Goal: Task Accomplishment & Management: Manage account settings

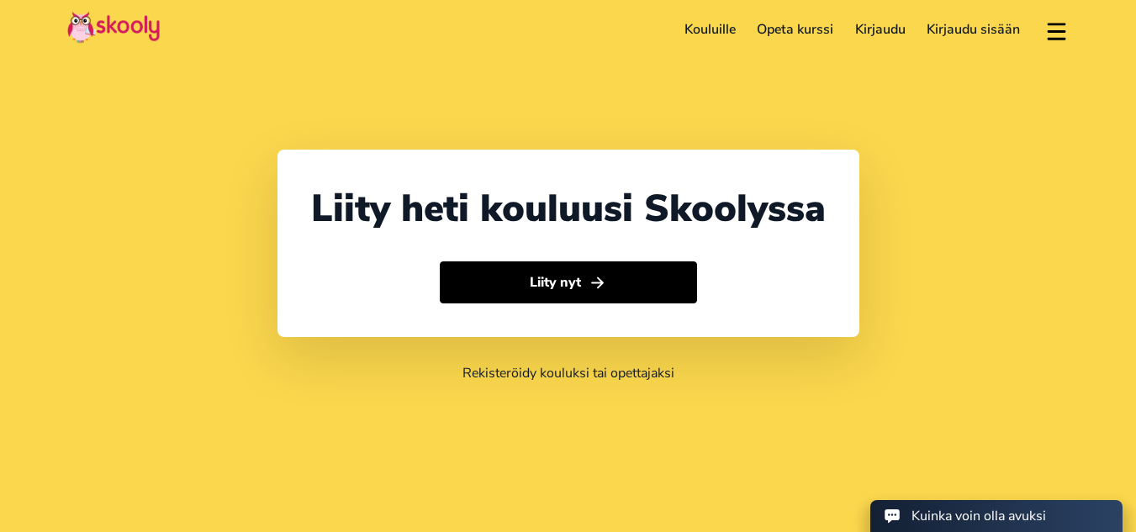
select select "358"
select select "[GEOGRAPHIC_DATA]"
select select "Europe/[GEOGRAPHIC_DATA]"
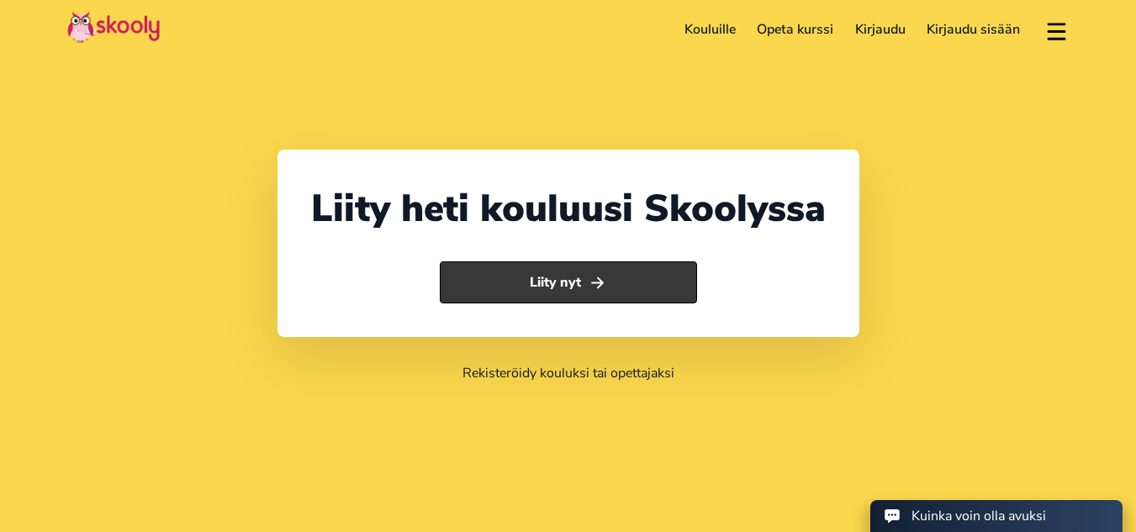
click at [628, 272] on button "Liity nyt" at bounding box center [568, 282] width 257 height 42
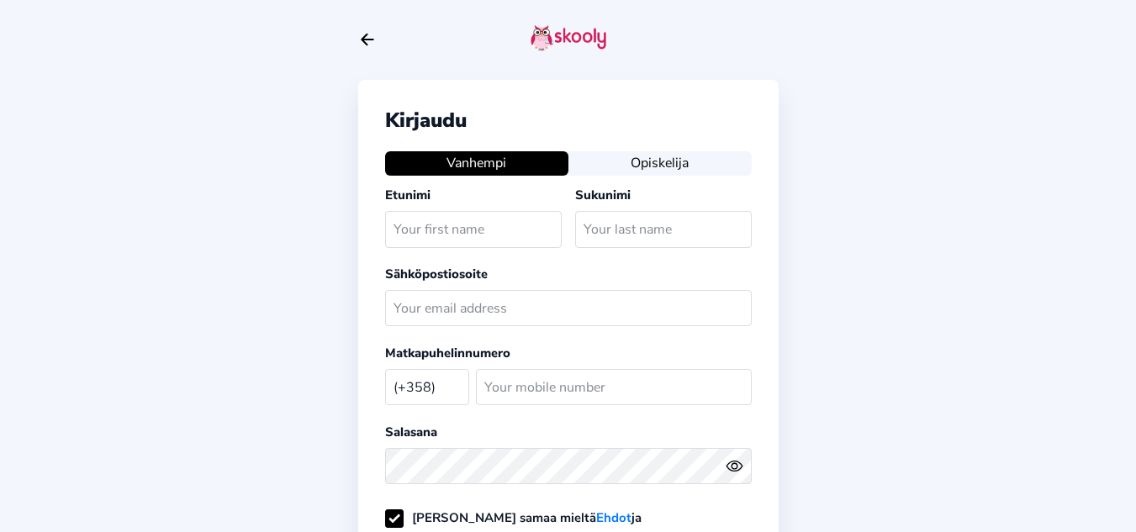
select select "FI"
type input "merjem"
click at [701, 231] on input "text" at bounding box center [663, 229] width 177 height 36
type input "tanriverdi"
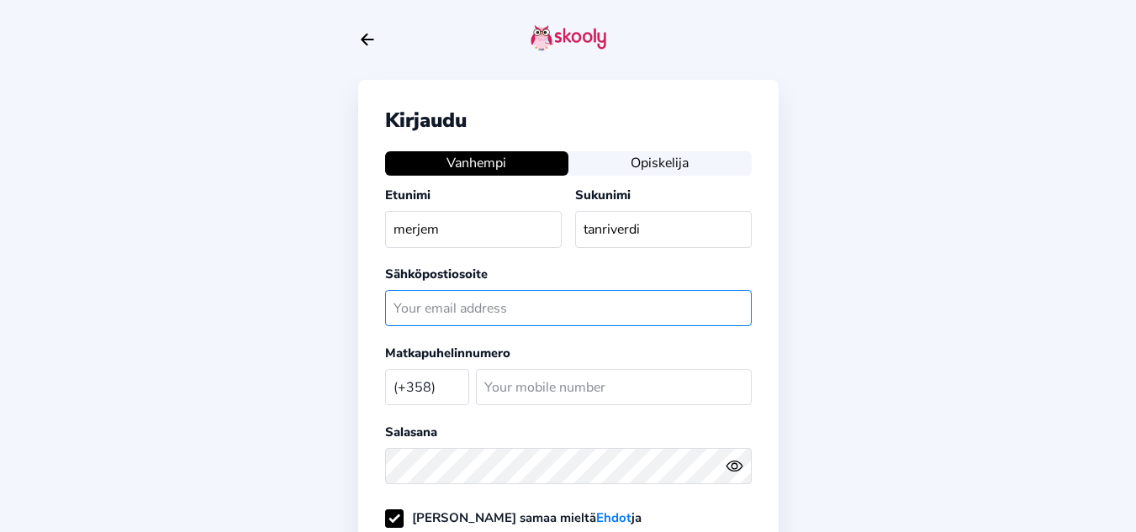
click at [622, 315] on input "text" at bounding box center [568, 308] width 367 height 36
type input "merjemtanriverdi9@gmail.com"
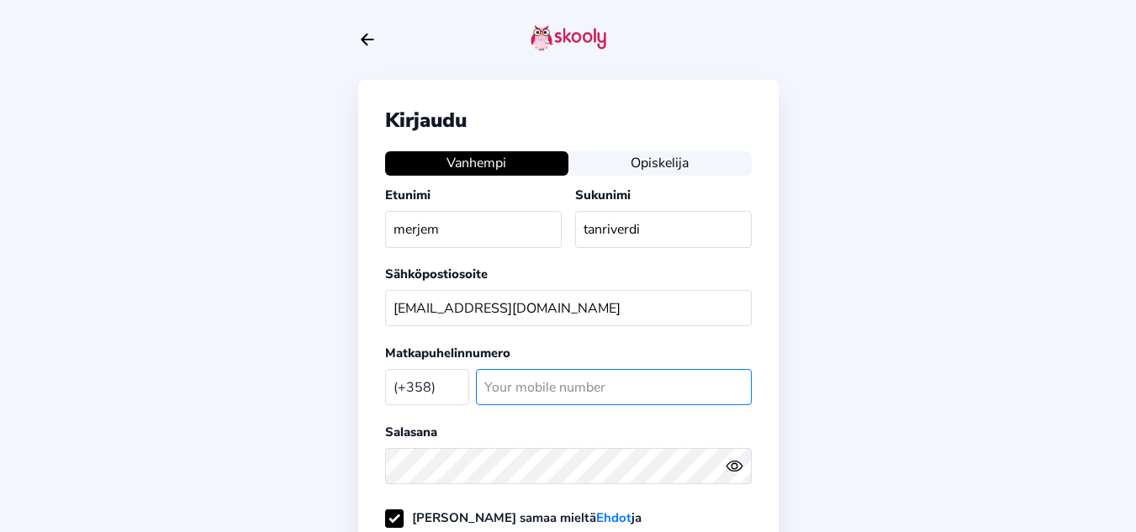
click at [531, 388] on input "number" at bounding box center [614, 387] width 276 height 36
type input "449886877"
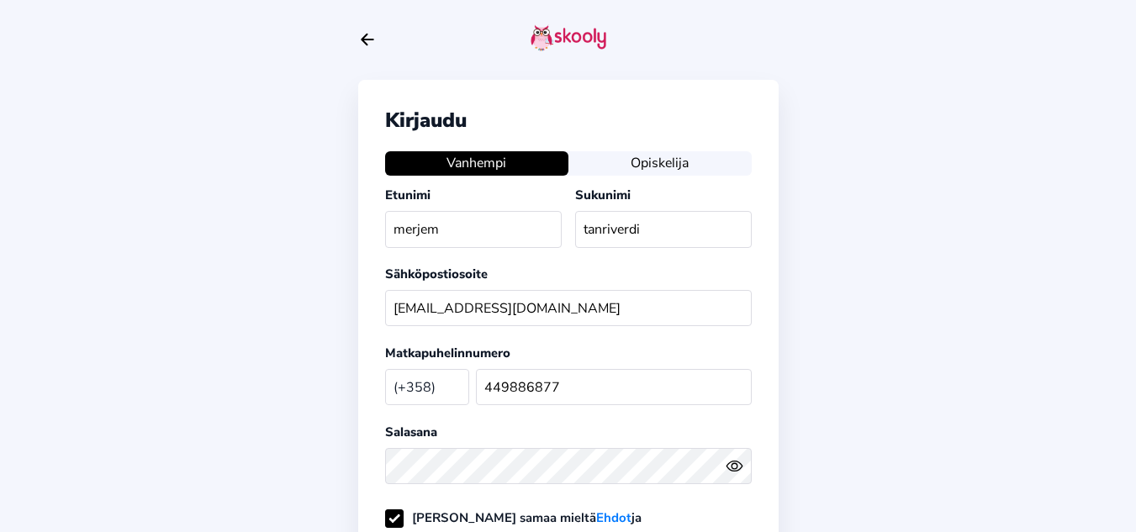
click at [728, 474] on icon "Eye" at bounding box center [735, 466] width 18 height 18
click at [729, 473] on icon "Eye Off" at bounding box center [735, 466] width 18 height 18
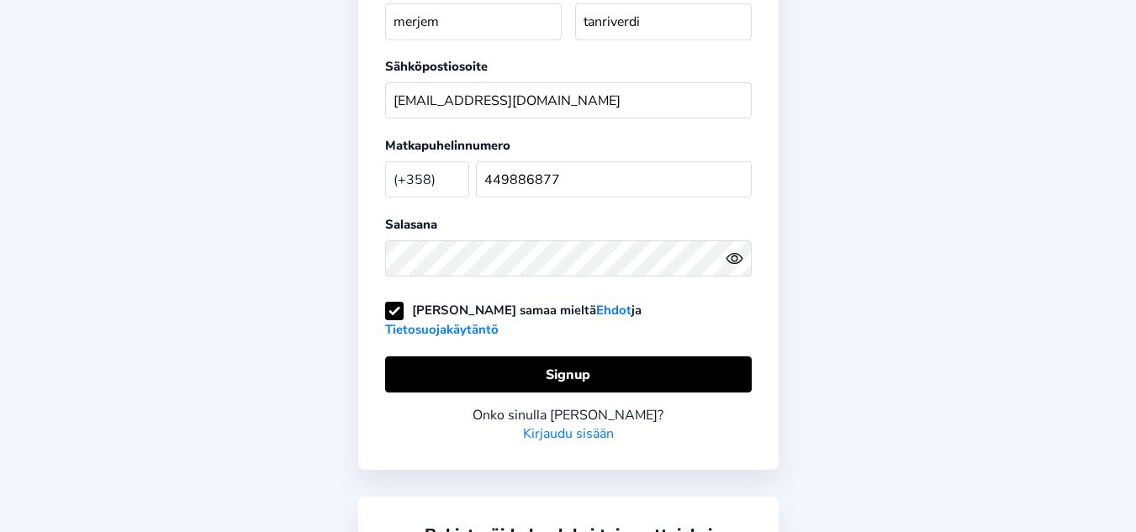
scroll to position [212, 0]
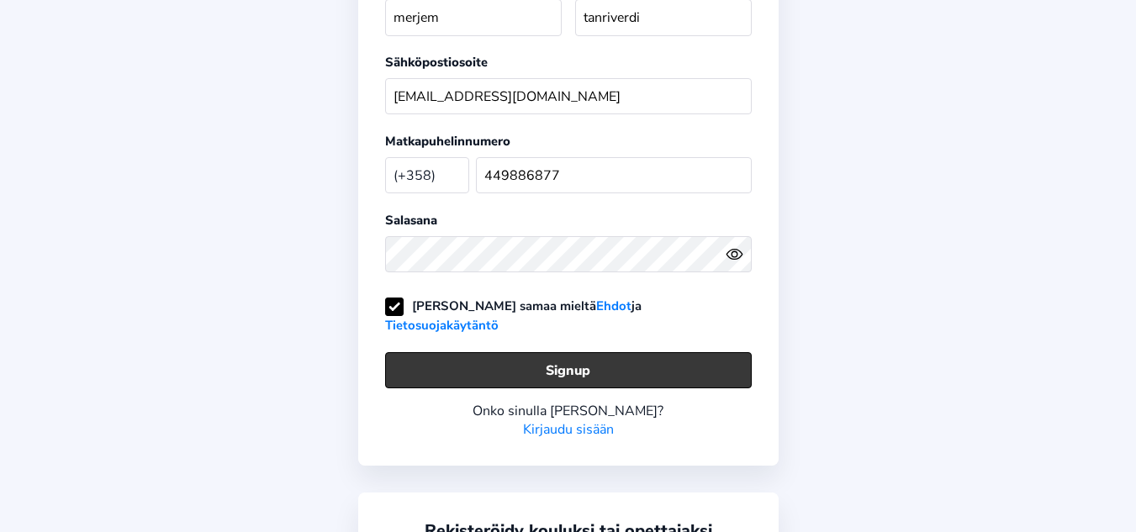
click at [673, 354] on button "Signup" at bounding box center [568, 370] width 367 height 36
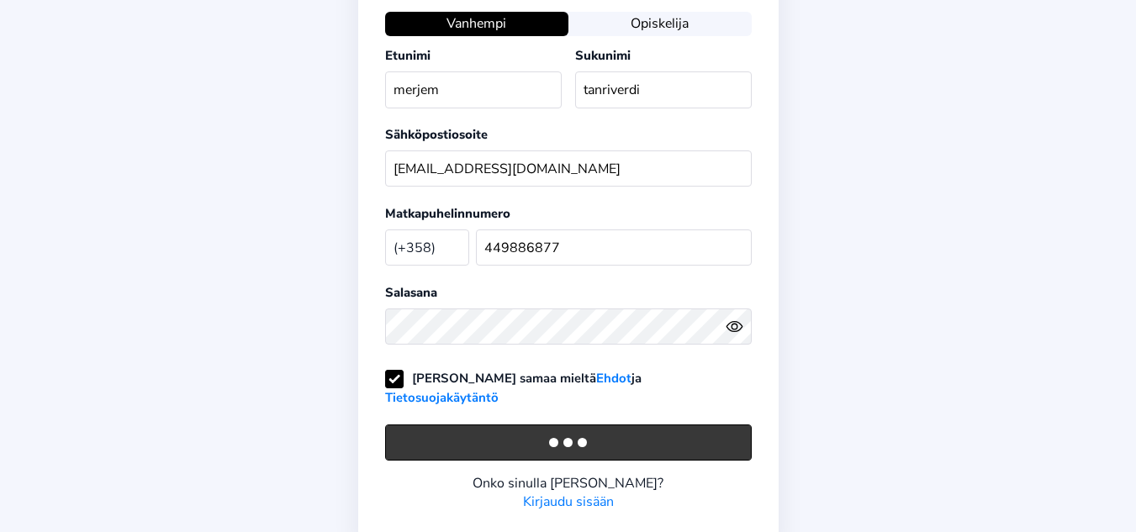
scroll to position [0, 0]
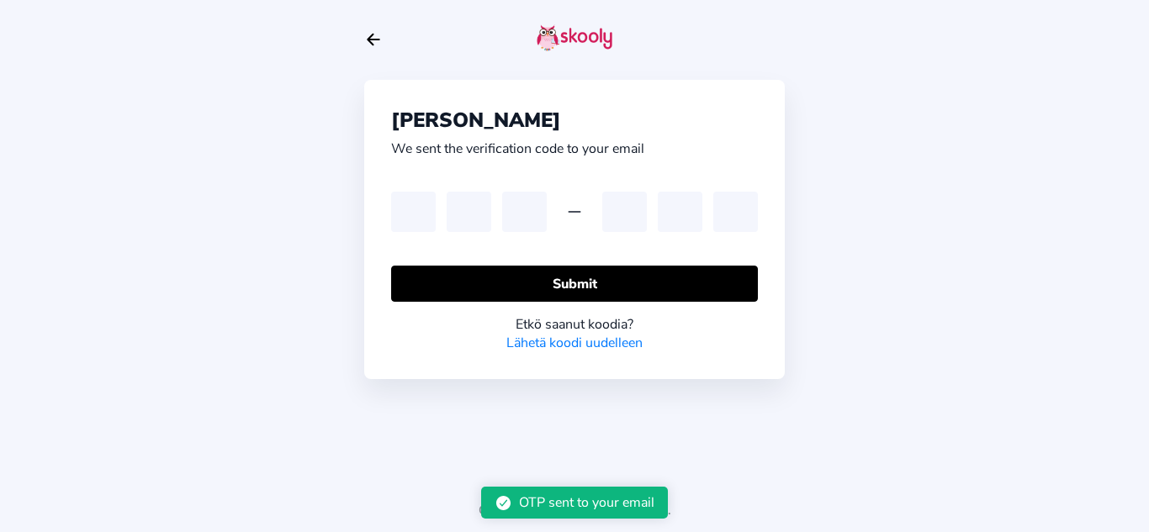
click at [245, 338] on div "Kerran salasana We sent the verification code to your email Submit Etkö saanut …" at bounding box center [574, 266] width 1149 height 532
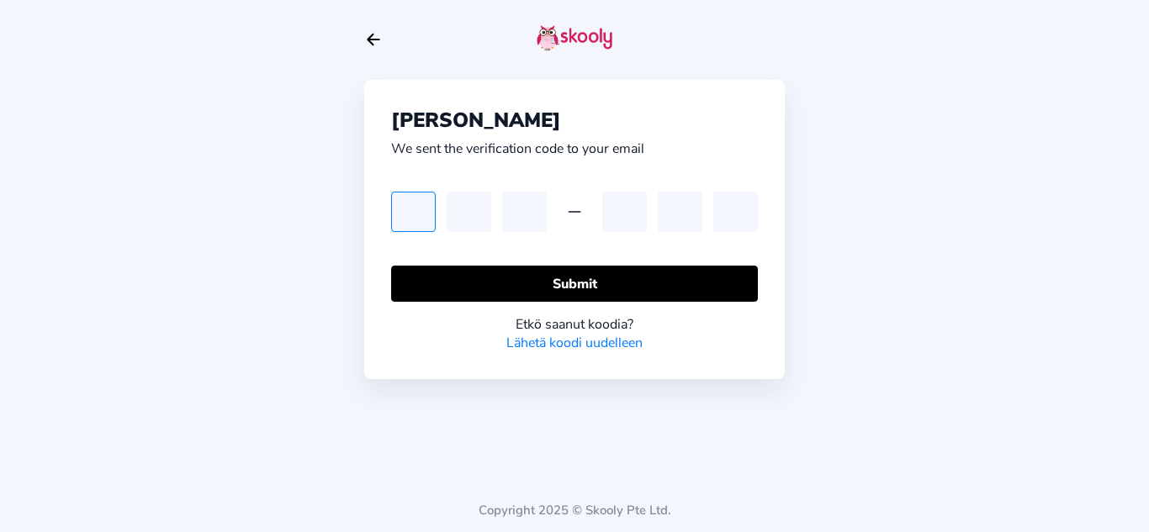
click at [416, 199] on input "text" at bounding box center [413, 212] width 45 height 40
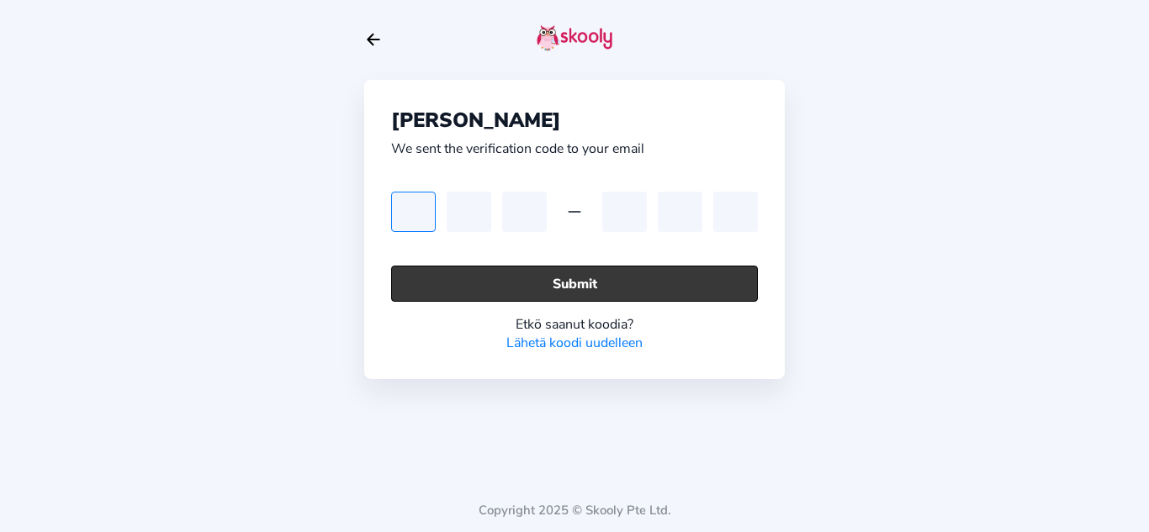
type input "7"
type input "9"
type input "2"
type input "1"
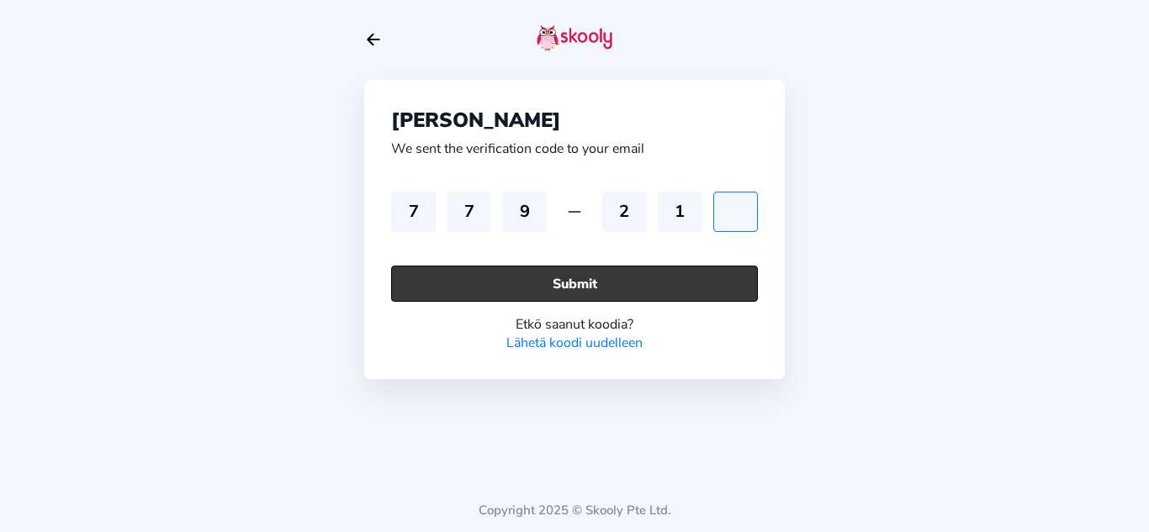
type input "2"
click at [753, 277] on button "Submit" at bounding box center [574, 284] width 367 height 36
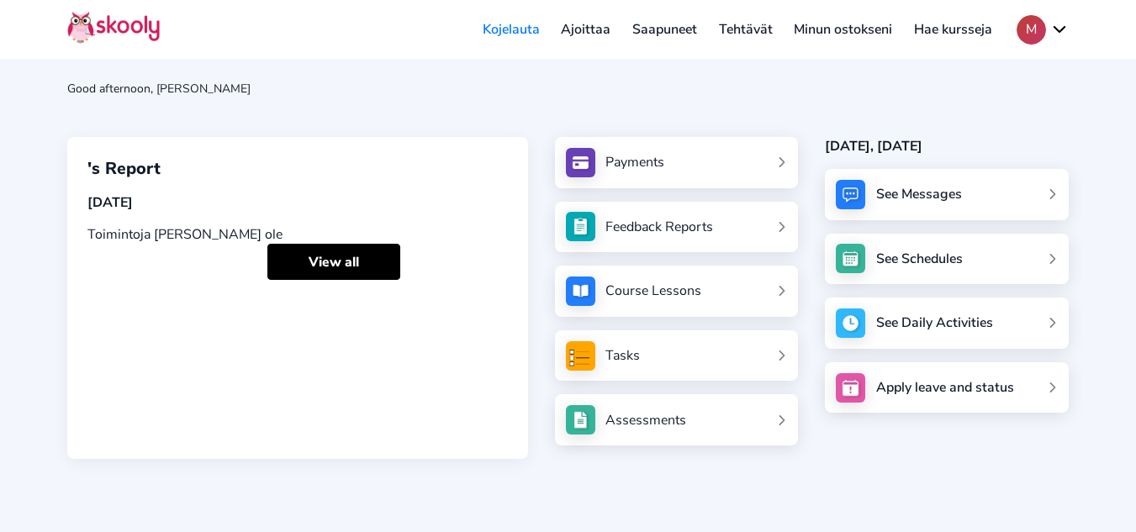
click at [757, 293] on link "Course Lessons" at bounding box center [677, 291] width 222 height 29
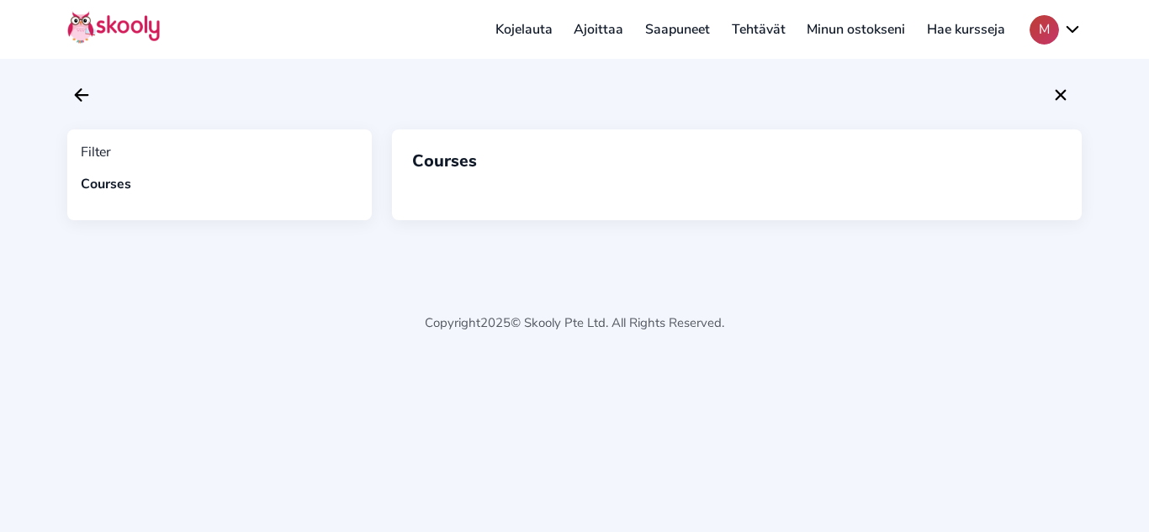
click at [133, 172] on div "Filter Courses" at bounding box center [219, 174] width 304 height 91
click at [133, 165] on div "Filter Courses" at bounding box center [219, 174] width 304 height 91
click at [417, 195] on div at bounding box center [736, 192] width 649 height 13
click at [86, 93] on icon "Arrow Back" at bounding box center [81, 95] width 20 height 20
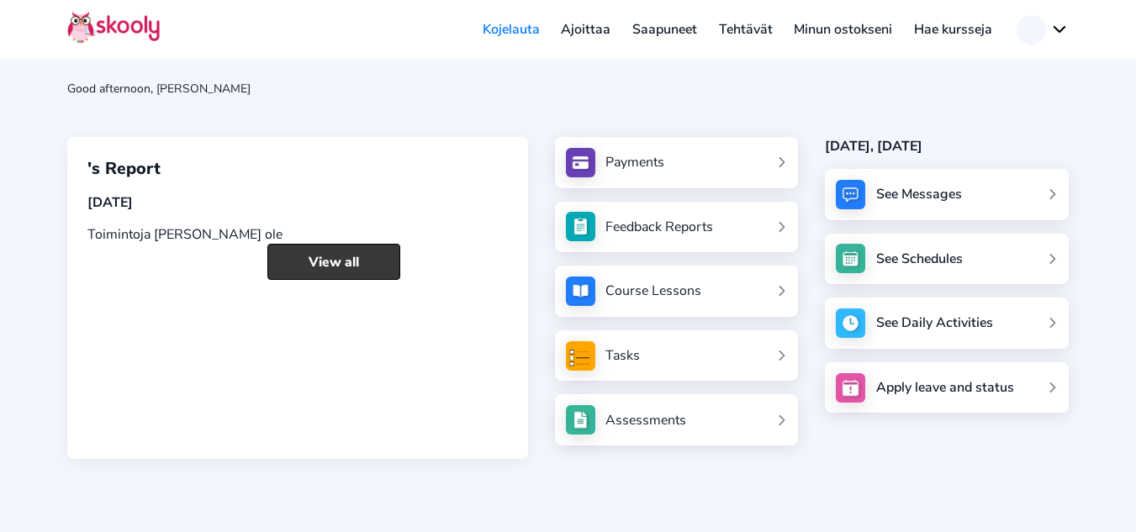
click at [358, 274] on link "View all" at bounding box center [333, 262] width 133 height 36
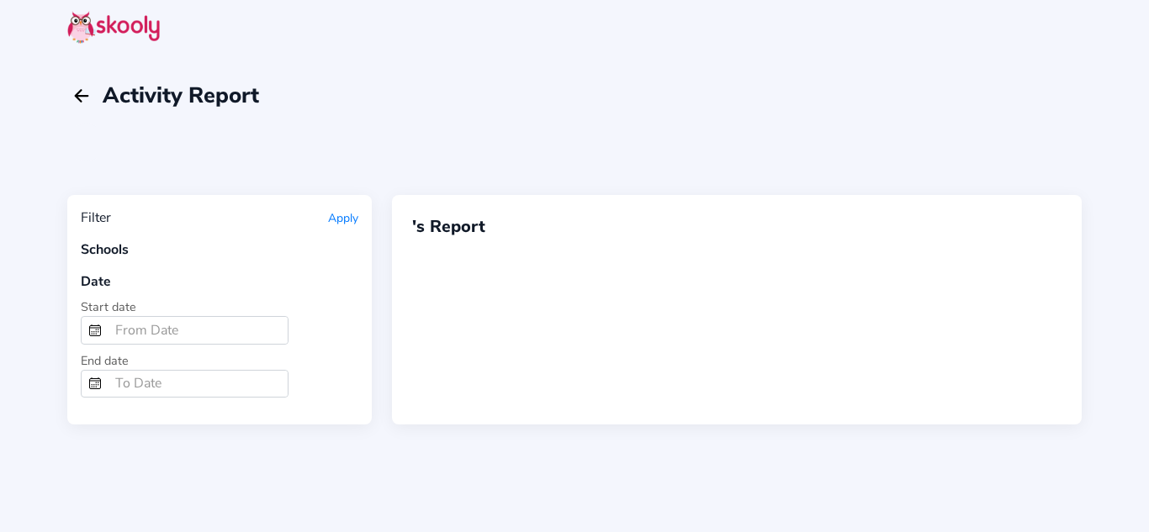
click at [219, 331] on input at bounding box center [197, 330] width 179 height 27
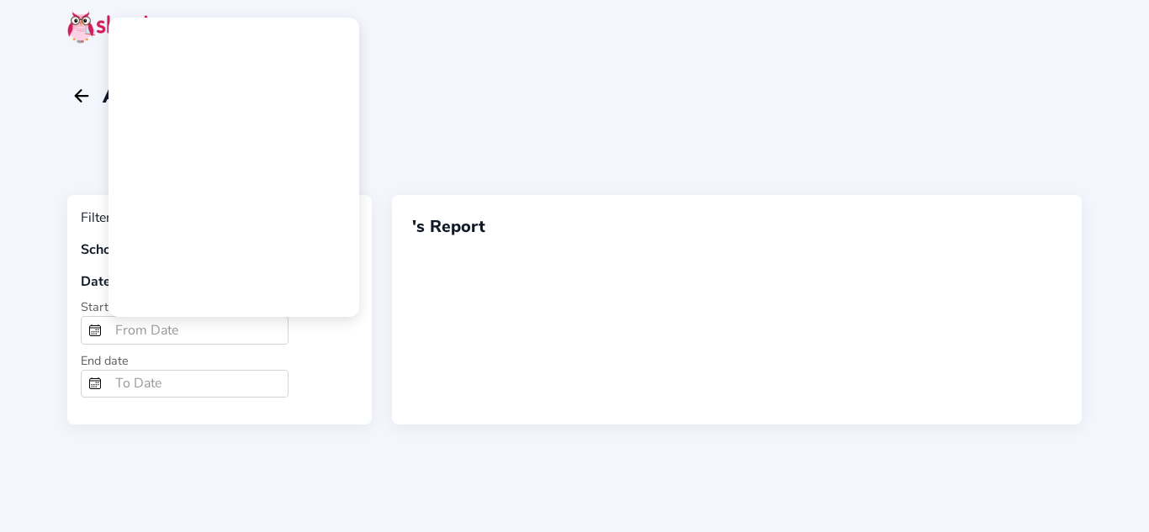
click at [162, 384] on div at bounding box center [574, 266] width 1149 height 532
click at [198, 246] on mat-calendar at bounding box center [233, 167] width 249 height 298
click at [81, 93] on div at bounding box center [574, 266] width 1149 height 532
click at [17, 270] on div at bounding box center [574, 266] width 1149 height 532
click at [178, 383] on div at bounding box center [574, 266] width 1149 height 532
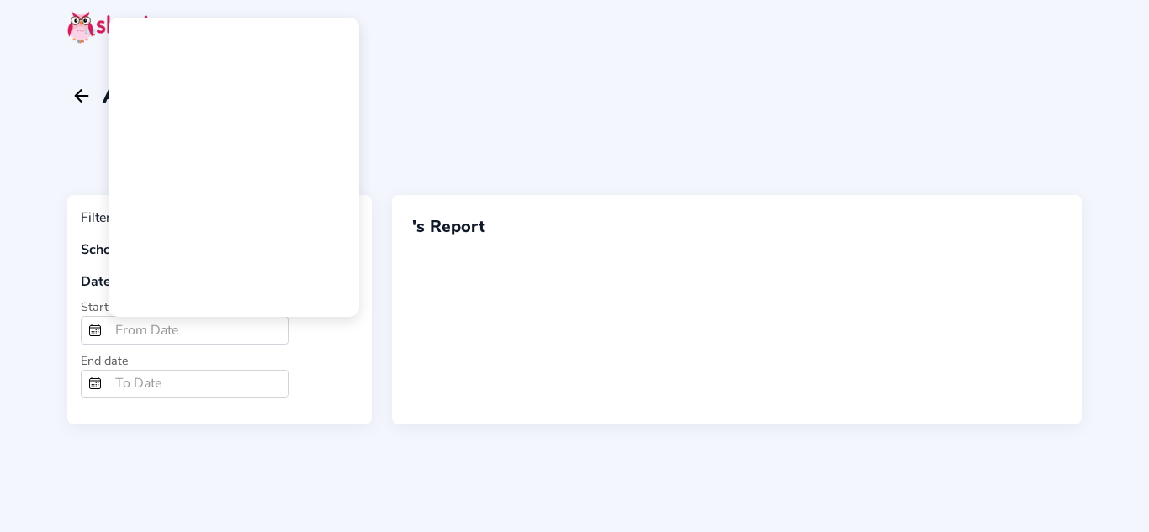
click at [85, 94] on div at bounding box center [574, 266] width 1149 height 532
click at [84, 91] on div at bounding box center [574, 266] width 1149 height 532
click at [429, 222] on div at bounding box center [574, 266] width 1149 height 532
click at [213, 382] on div at bounding box center [574, 266] width 1149 height 532
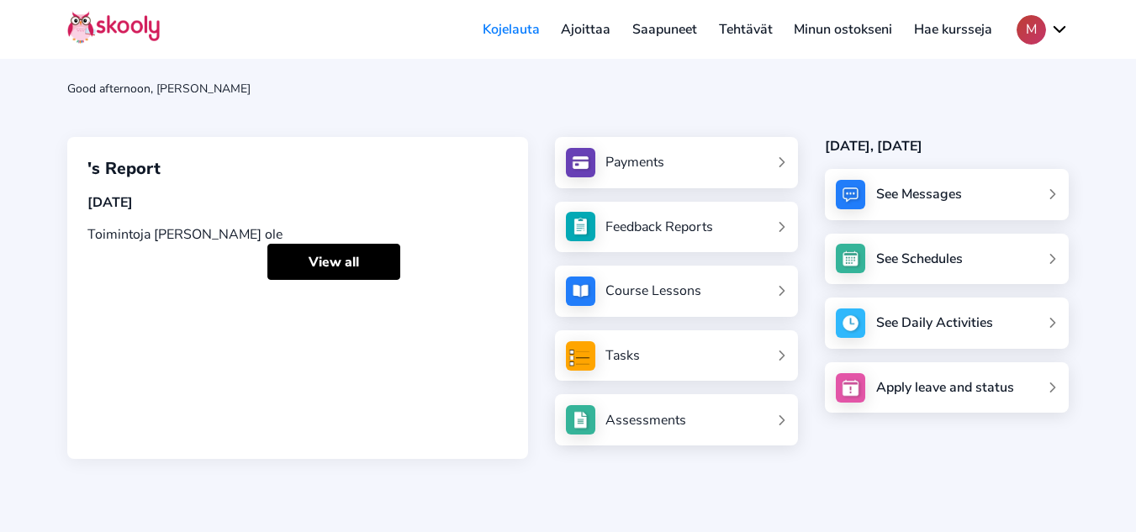
click at [739, 362] on link "Tasks" at bounding box center [677, 355] width 222 height 29
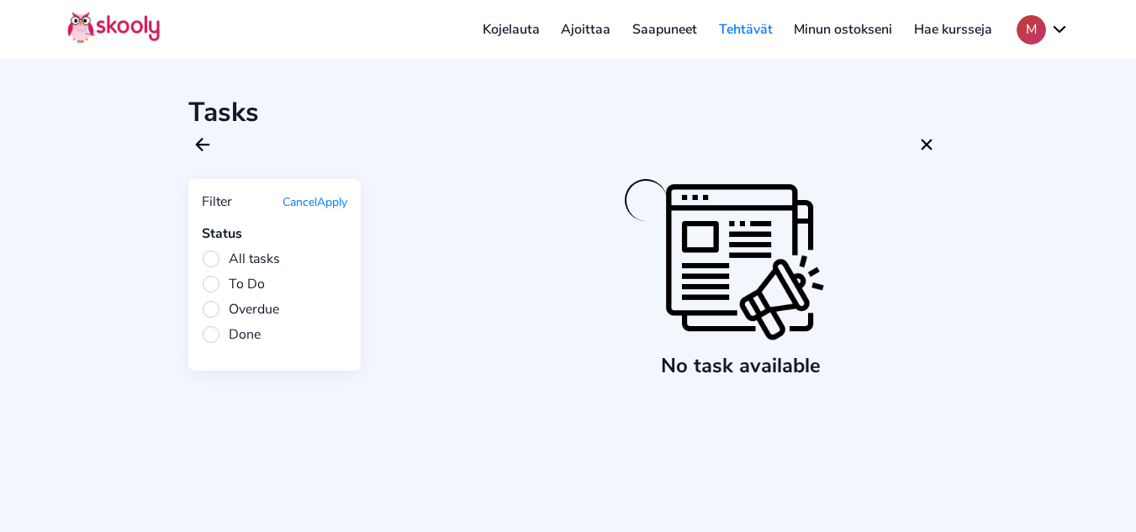
click at [223, 260] on span "All tasks" at bounding box center [241, 259] width 78 height 18
click at [0, 0] on input "All tasks" at bounding box center [0, 0] width 0 height 0
click at [213, 262] on span "All tasks" at bounding box center [241, 259] width 78 height 18
click at [0, 0] on input "All tasks" at bounding box center [0, 0] width 0 height 0
click at [214, 279] on span "To Do" at bounding box center [233, 284] width 63 height 18
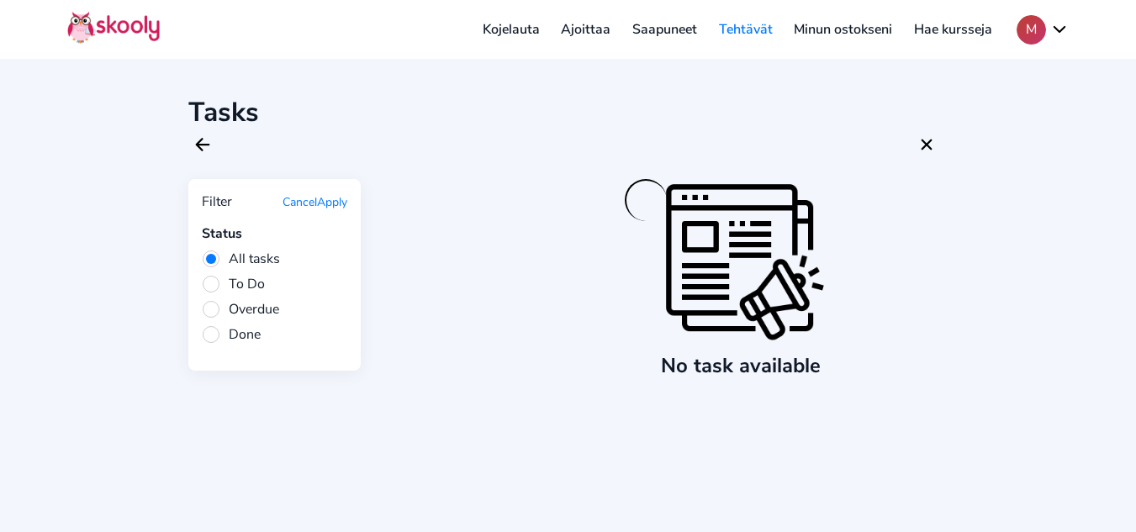
click at [0, 0] on input "To Do" at bounding box center [0, 0] width 0 height 0
click at [217, 261] on span "All tasks" at bounding box center [241, 259] width 78 height 18
click at [0, 0] on input "All tasks" at bounding box center [0, 0] width 0 height 0
click at [204, 143] on icon "Arrow Back" at bounding box center [203, 145] width 20 height 20
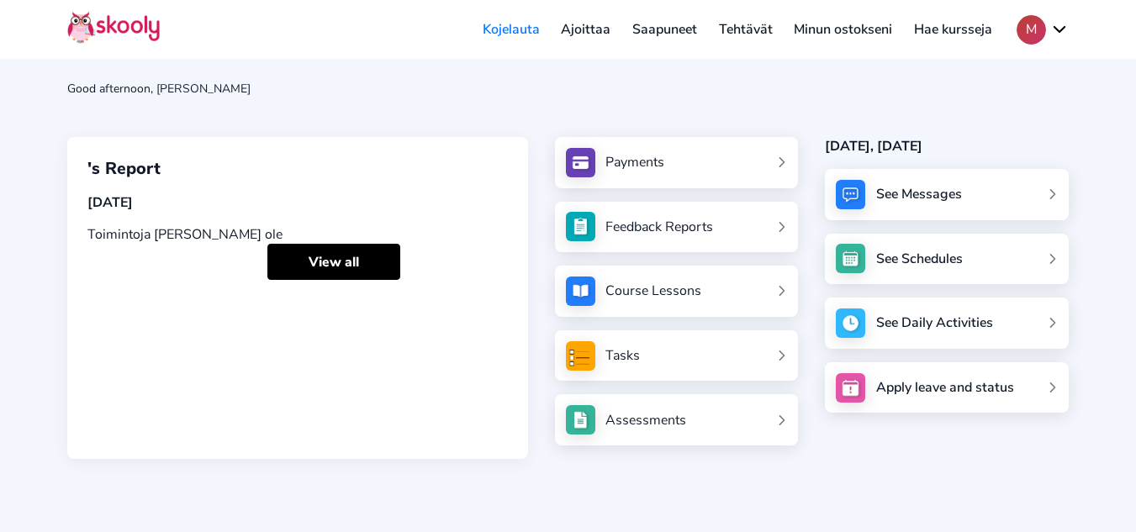
click at [962, 189] on div "See Messages" at bounding box center [947, 194] width 244 height 51
click at [868, 187] on div "See Messages" at bounding box center [947, 194] width 244 height 51
click at [946, 201] on div "See Messages" at bounding box center [919, 194] width 86 height 18
click at [1061, 191] on div "See Messages See Schedules See Daily Activities Apply leave and status" at bounding box center [947, 291] width 244 height 244
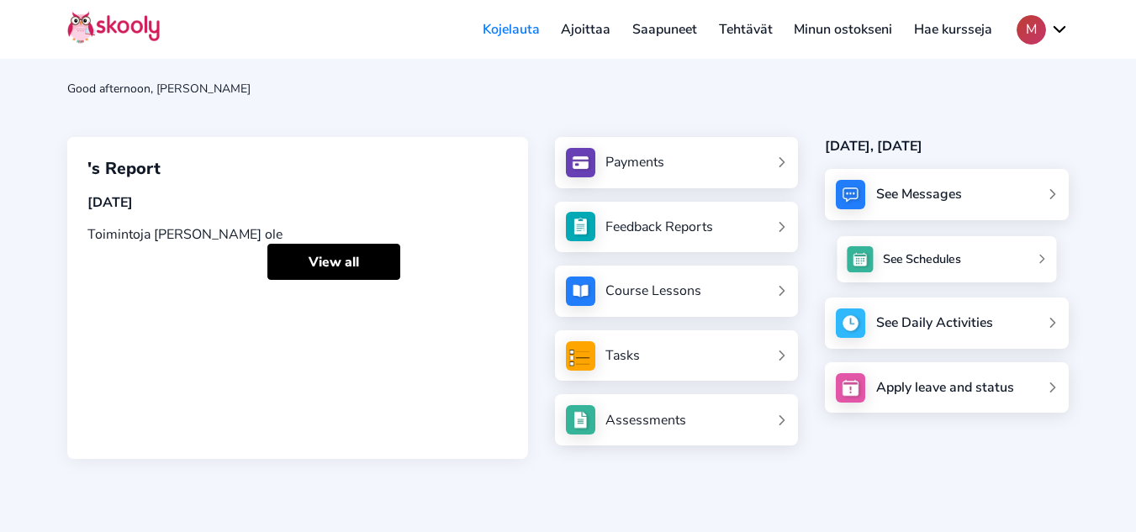
click at [978, 270] on link "See Schedules" at bounding box center [946, 259] width 219 height 46
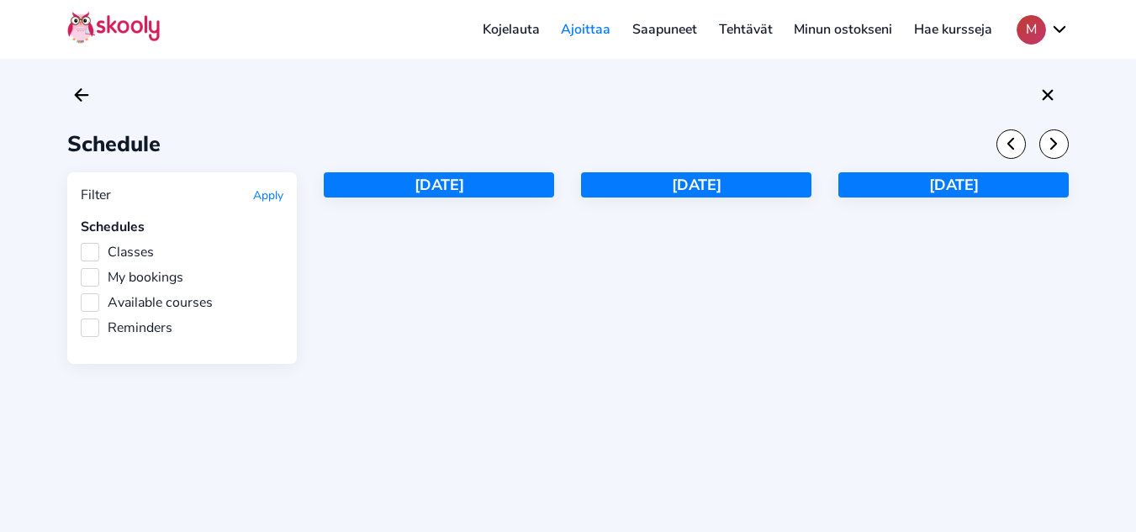
click at [457, 186] on div "Today" at bounding box center [439, 184] width 230 height 25
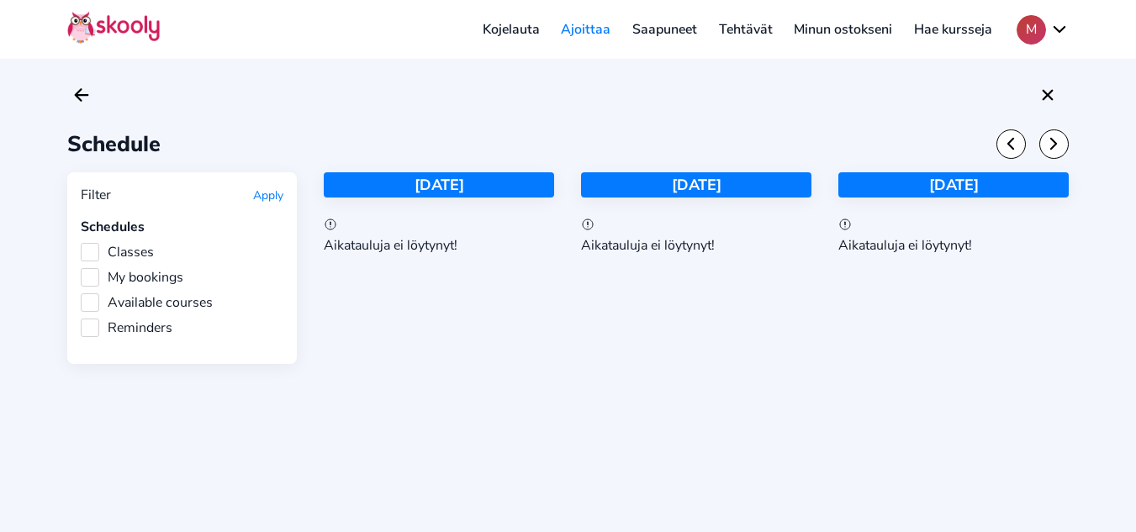
click at [418, 256] on div "Today Aikatauluja ei löytynyt!" at bounding box center [439, 268] width 230 height 192
click at [393, 283] on div "Today Aikatauluja ei löytynyt!" at bounding box center [439, 268] width 230 height 192
click at [66, 99] on div "Schedule Filter Apply Schedules Classes My bookings Available courses Reminders…" at bounding box center [568, 266] width 1136 height 532
click at [76, 92] on icon "Arrow Back" at bounding box center [81, 95] width 20 height 20
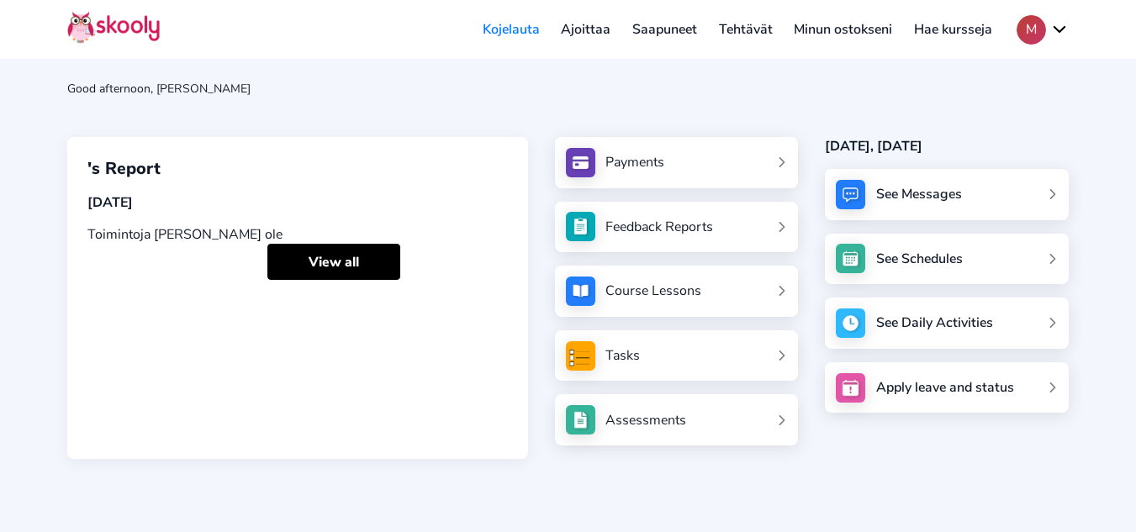
click at [743, 28] on link "Tehtävät" at bounding box center [746, 29] width 76 height 27
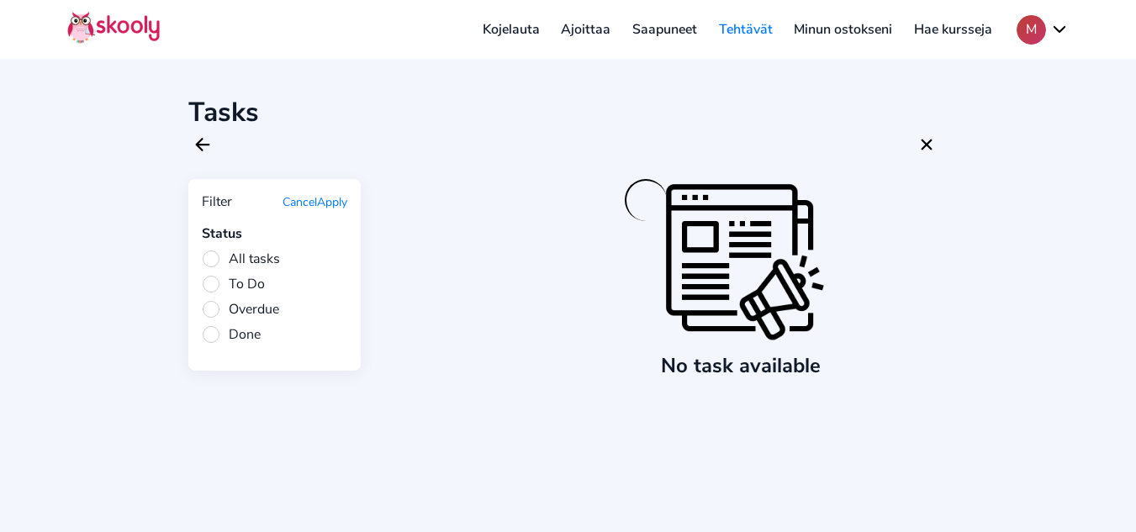
click at [885, 31] on link "Minun ostokseni" at bounding box center [843, 29] width 120 height 27
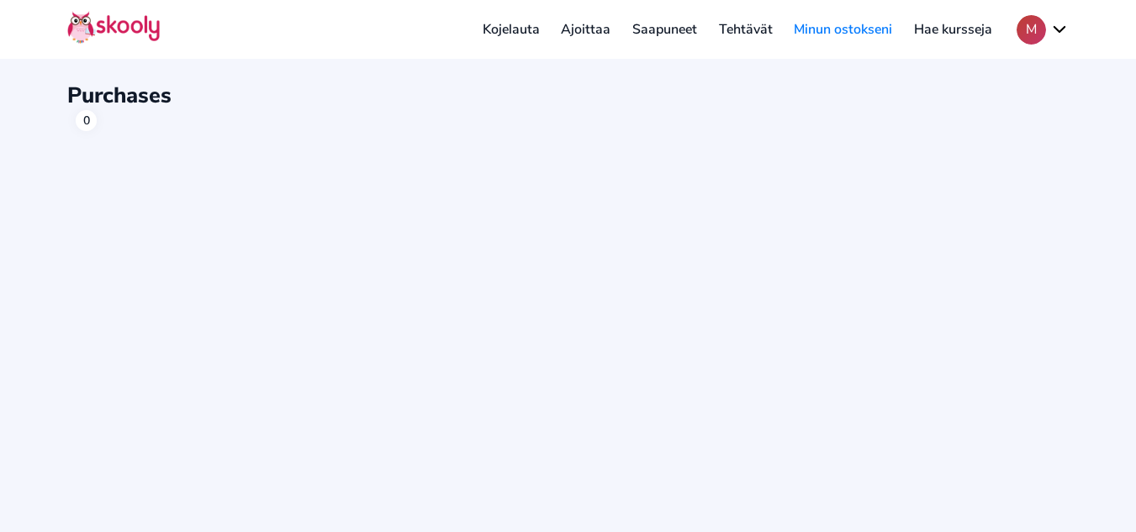
click at [777, 32] on link "Tehtävät" at bounding box center [746, 29] width 76 height 27
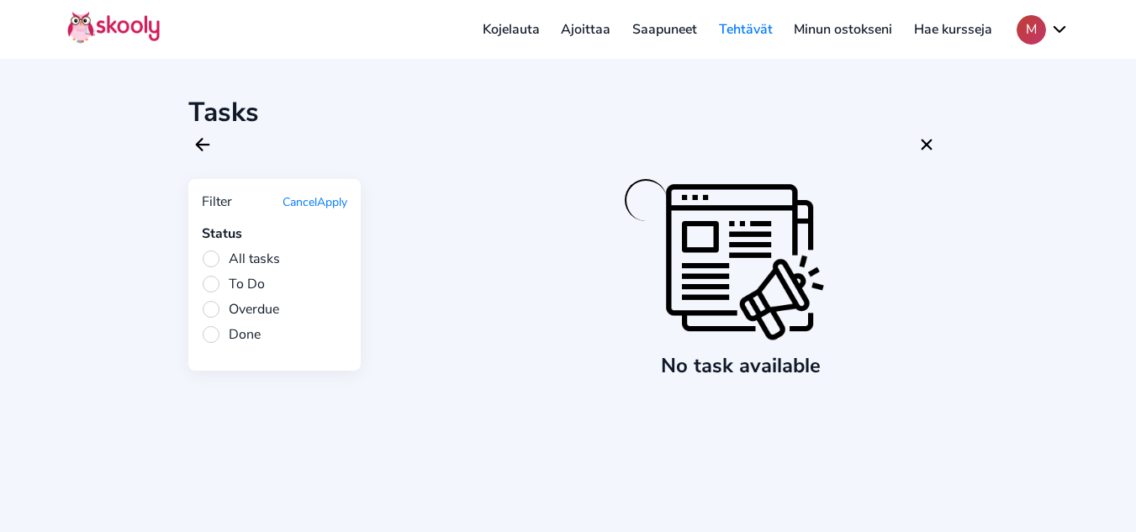
click at [1028, 33] on button "M" at bounding box center [1043, 29] width 52 height 29
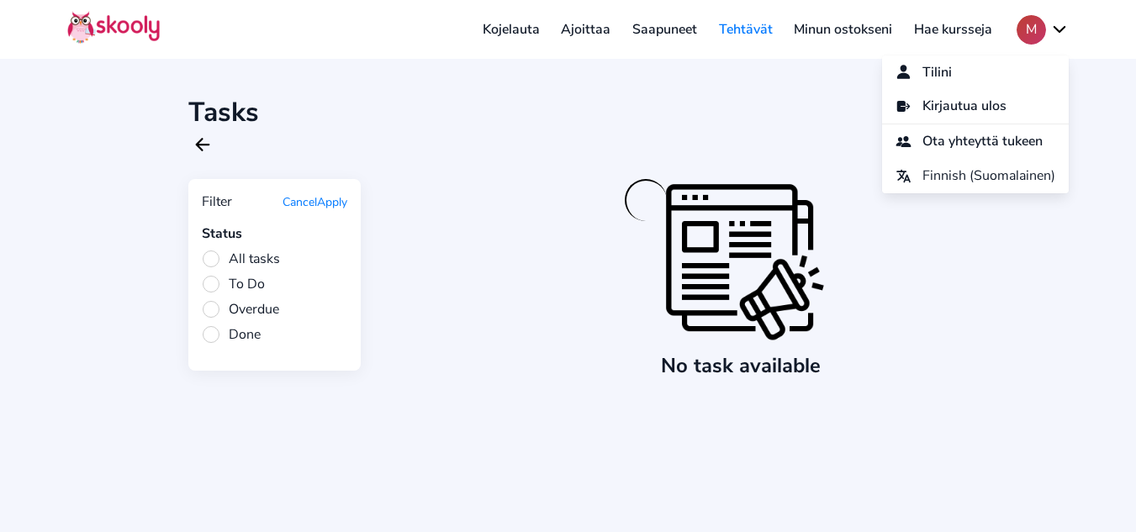
click at [1048, 276] on div at bounding box center [947, 265] width 573 height 173
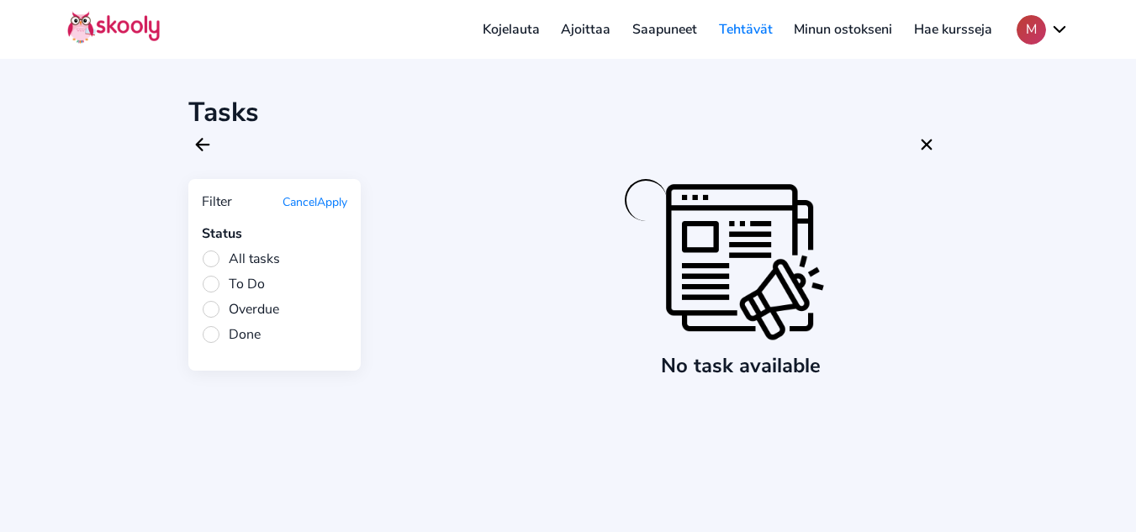
click at [1040, 30] on button "M" at bounding box center [1043, 29] width 52 height 29
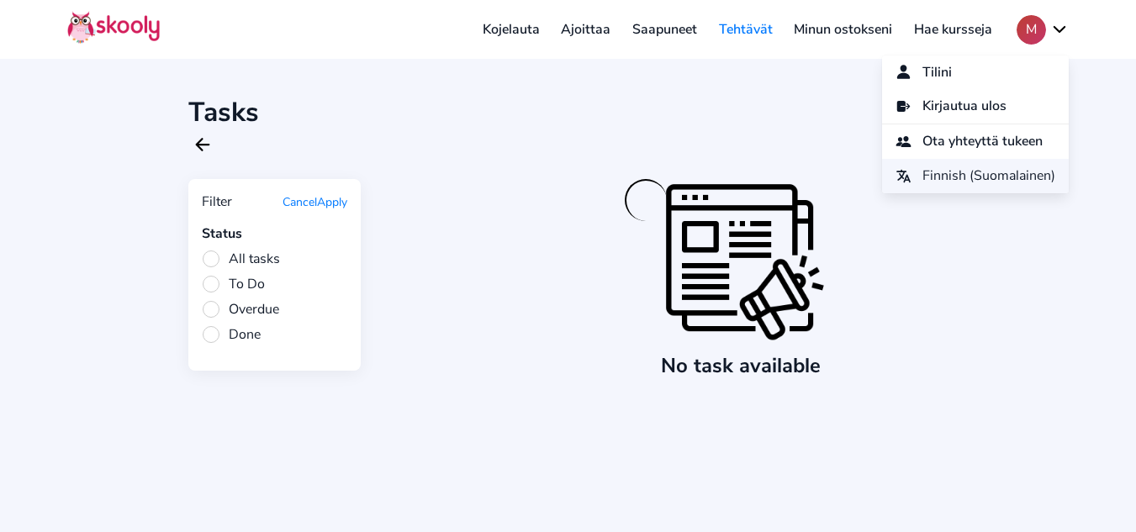
click at [983, 166] on span "Finnish (Suomalainen)" at bounding box center [988, 176] width 133 height 24
select select "fi"
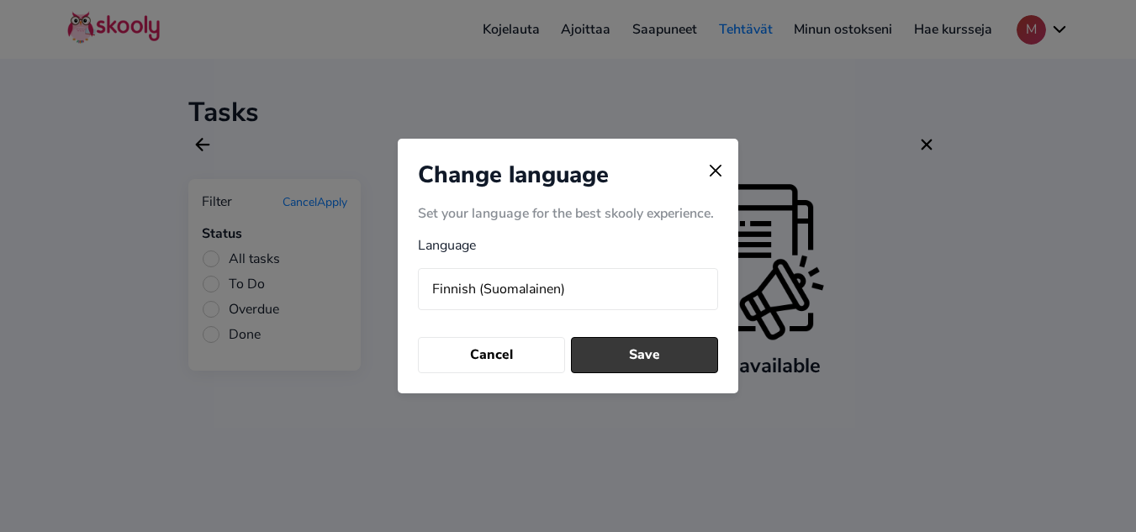
click at [631, 363] on button "Save" at bounding box center [644, 355] width 147 height 36
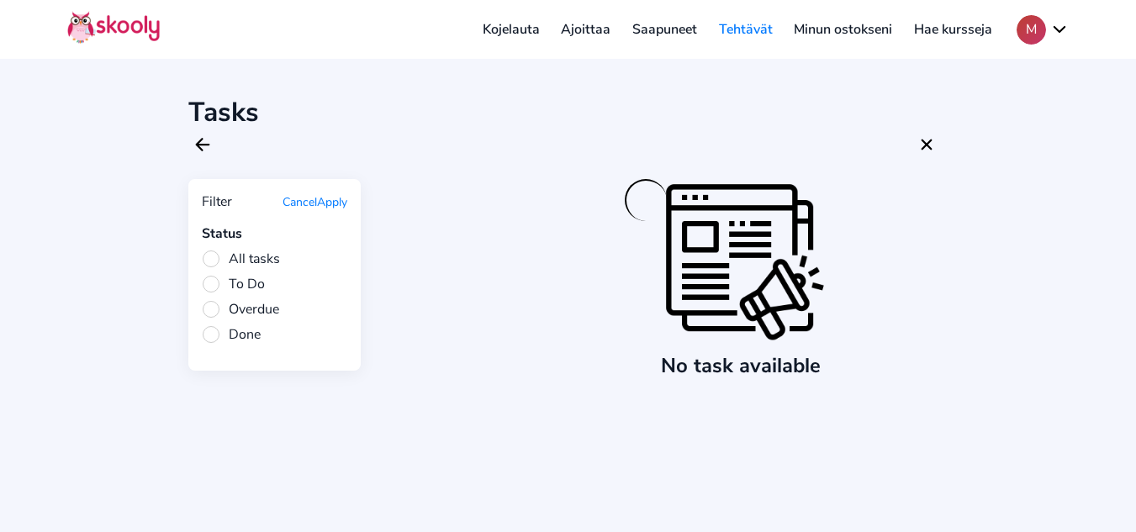
click at [261, 256] on span "All tasks" at bounding box center [241, 259] width 78 height 18
click at [0, 0] on input "All tasks" at bounding box center [0, 0] width 0 height 0
click at [262, 261] on span "All tasks" at bounding box center [241, 259] width 78 height 18
click at [0, 0] on input "All tasks" at bounding box center [0, 0] width 0 height 0
click at [196, 130] on div at bounding box center [567, 144] width 759 height 29
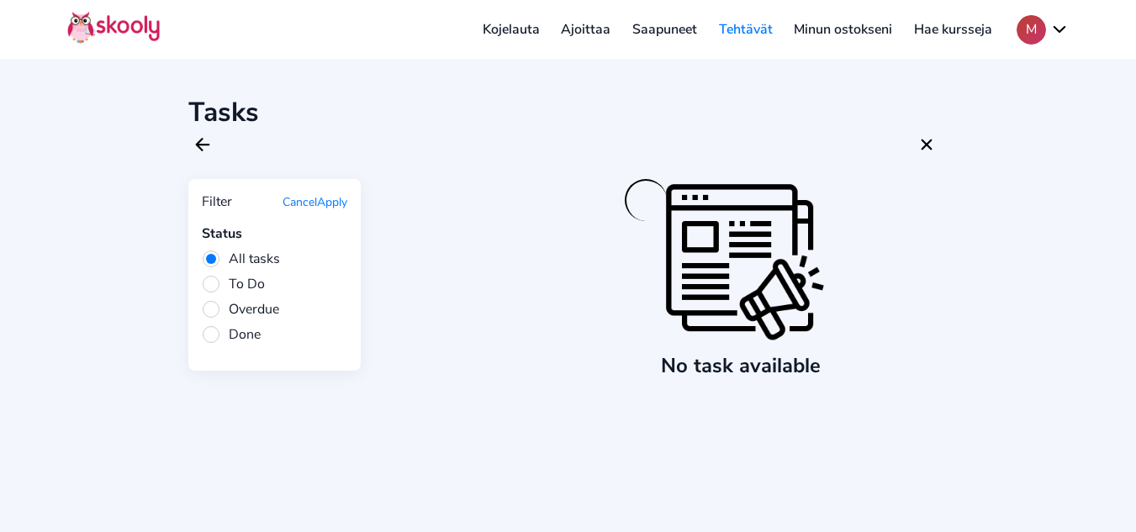
click at [216, 166] on div "Tasks Filter Cancel Apply Status All tasks To Do Overdue Done No task available" at bounding box center [568, 266] width 1136 height 532
click at [196, 143] on icon "Arrow Back" at bounding box center [203, 145] width 20 height 20
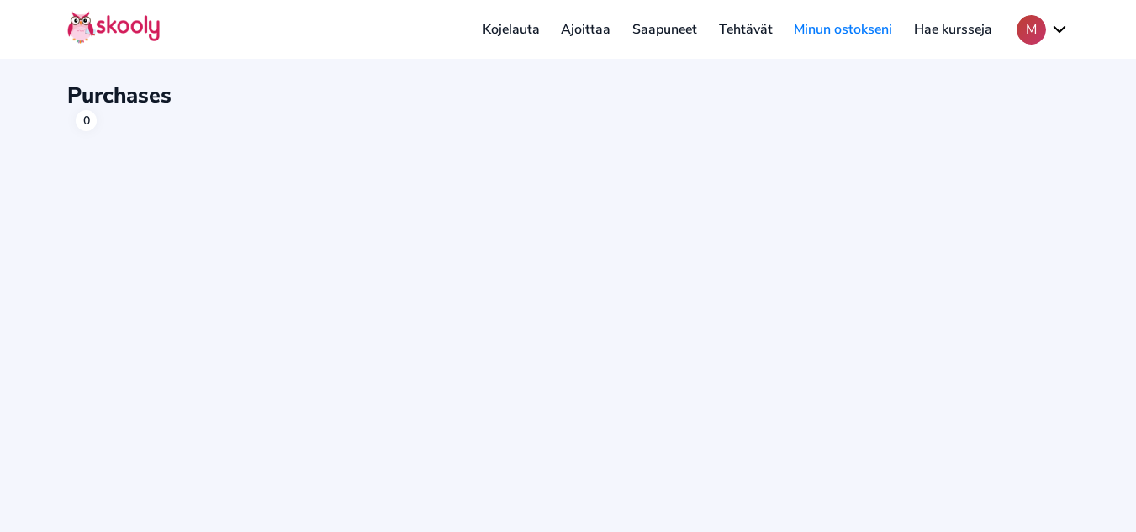
click at [741, 37] on link "Tehtävät" at bounding box center [746, 29] width 76 height 27
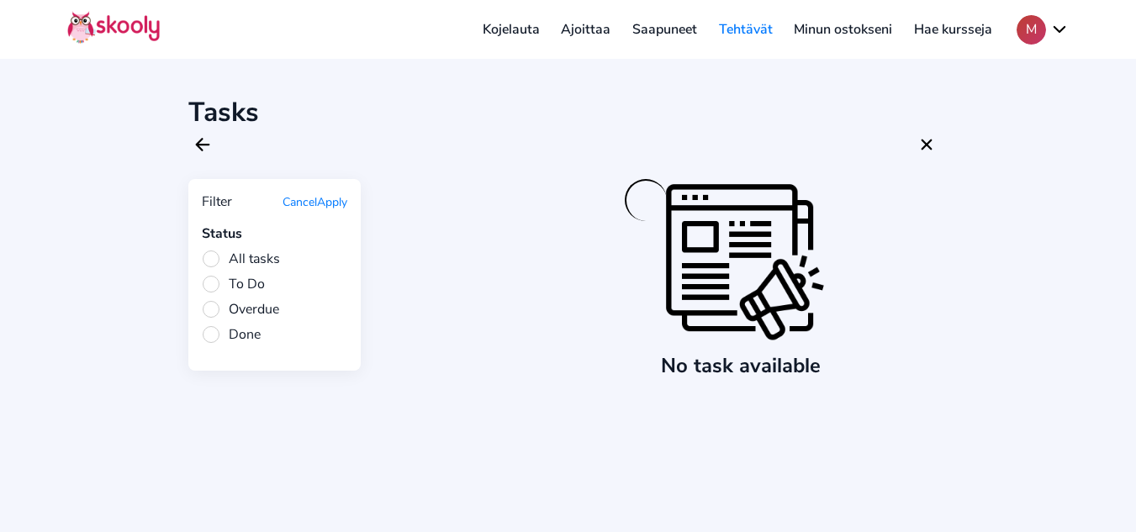
click at [793, 443] on div "Tasks Filter Cancel Apply Status All tasks To Do Overdue Done No task available" at bounding box center [568, 266] width 1136 height 532
click at [927, 147] on icon "Close" at bounding box center [926, 145] width 20 height 20
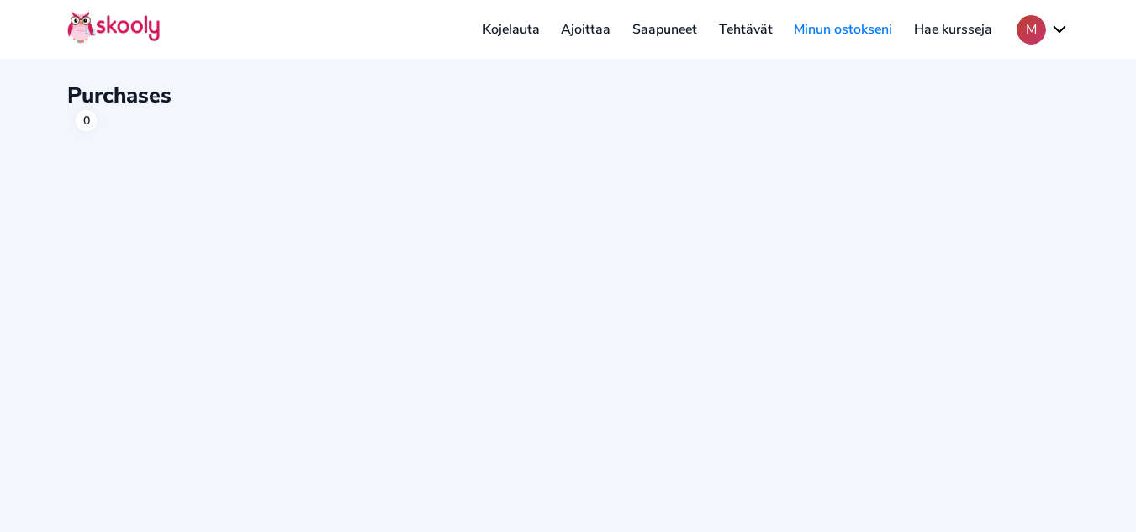
click at [749, 36] on link "Tehtävät" at bounding box center [746, 29] width 76 height 27
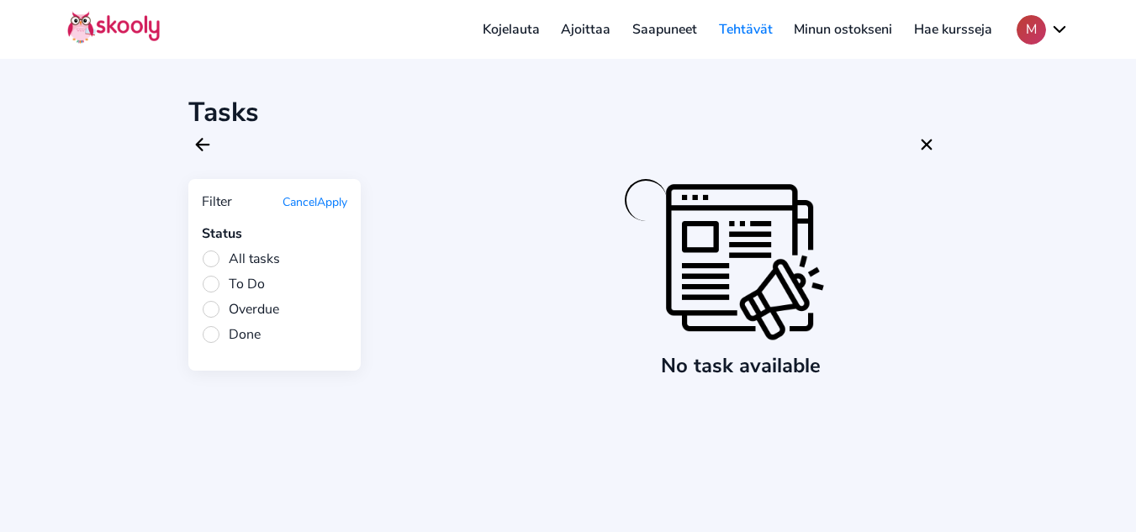
click at [694, 323] on img at bounding box center [745, 263] width 168 height 168
click at [218, 253] on span "All tasks" at bounding box center [241, 259] width 78 height 18
click at [0, 0] on input "All tasks" at bounding box center [0, 0] width 0 height 0
click at [333, 204] on button "Apply" at bounding box center [332, 202] width 30 height 16
click at [209, 293] on div "Status All tasks To Do Overdue Done" at bounding box center [274, 283] width 145 height 119
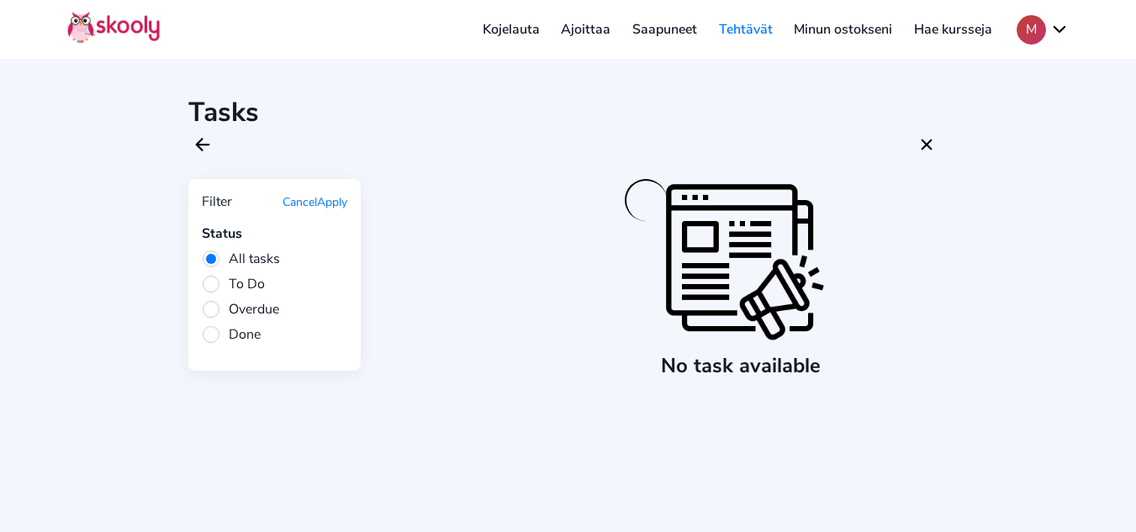
click at [209, 304] on span "Overdue" at bounding box center [240, 309] width 77 height 18
click at [0, 0] on input "Overdue" at bounding box center [0, 0] width 0 height 0
click at [313, 207] on button "Cancel" at bounding box center [300, 202] width 34 height 16
click at [308, 193] on div "Cancel Apply" at bounding box center [315, 202] width 65 height 18
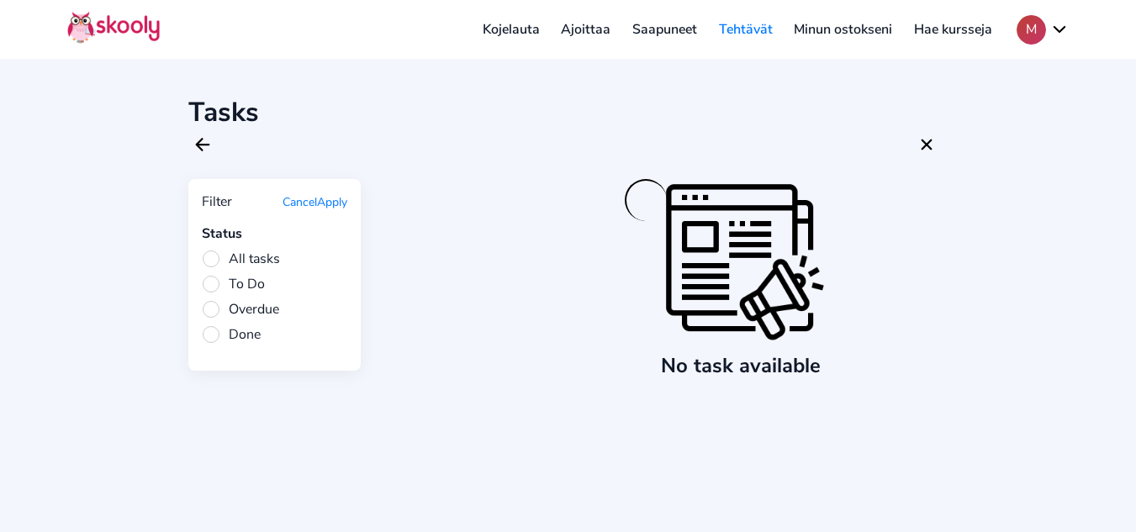
click at [568, 82] on div "Tasks Filter Cancel Apply Status All tasks To Do Overdue Done No task available" at bounding box center [568, 266] width 1136 height 532
click at [584, 34] on link "Ajoittaa" at bounding box center [586, 29] width 71 height 27
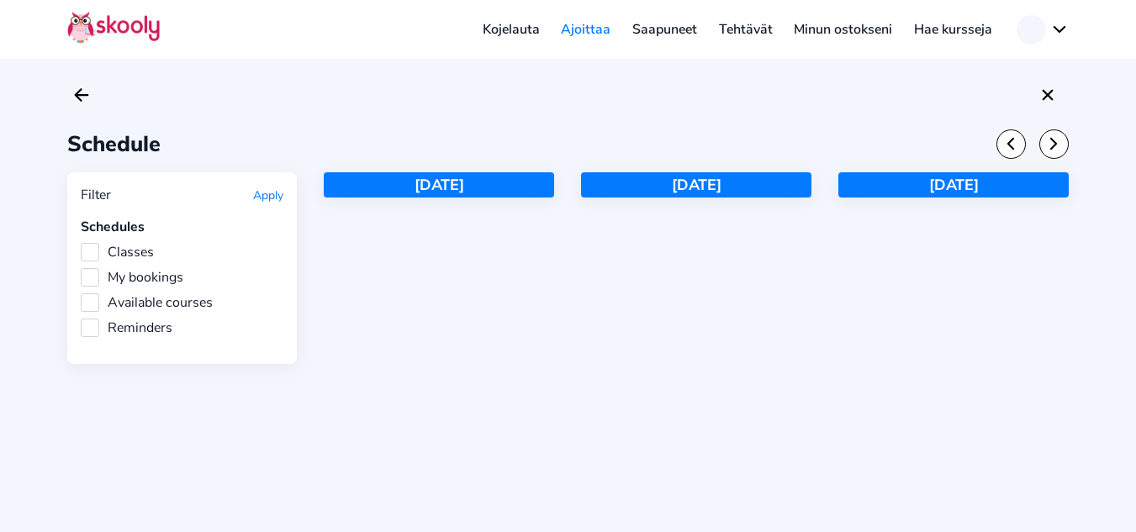
click at [650, 39] on link "Saapuneet" at bounding box center [664, 29] width 87 height 27
click at [656, 30] on link "Saapuneet" at bounding box center [664, 29] width 87 height 27
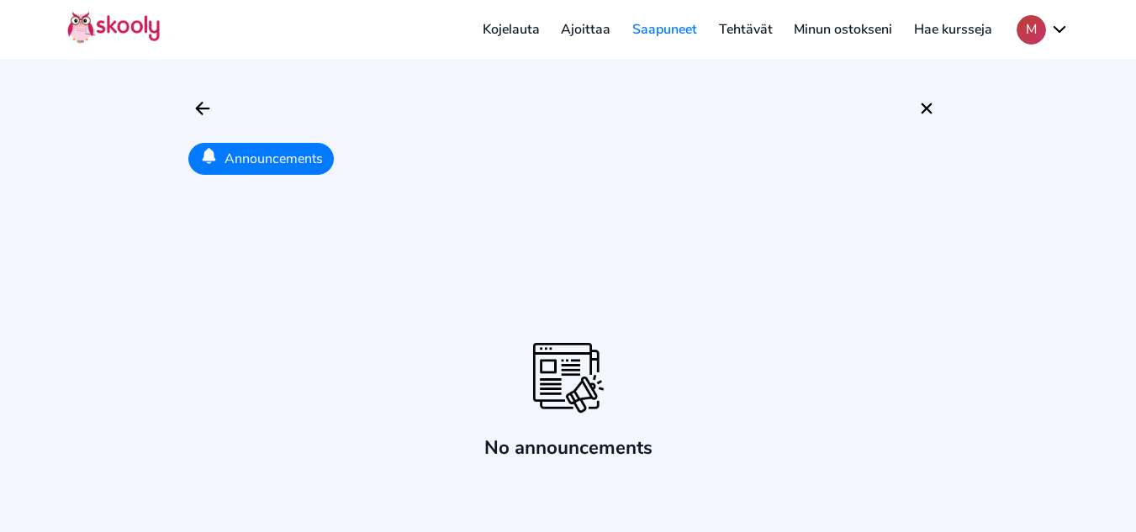
click at [525, 401] on div at bounding box center [568, 381] width 168 height 81
click at [320, 153] on button "Announcements" at bounding box center [260, 159] width 145 height 32
click at [193, 104] on icon "Arrow Back" at bounding box center [203, 108] width 20 height 20
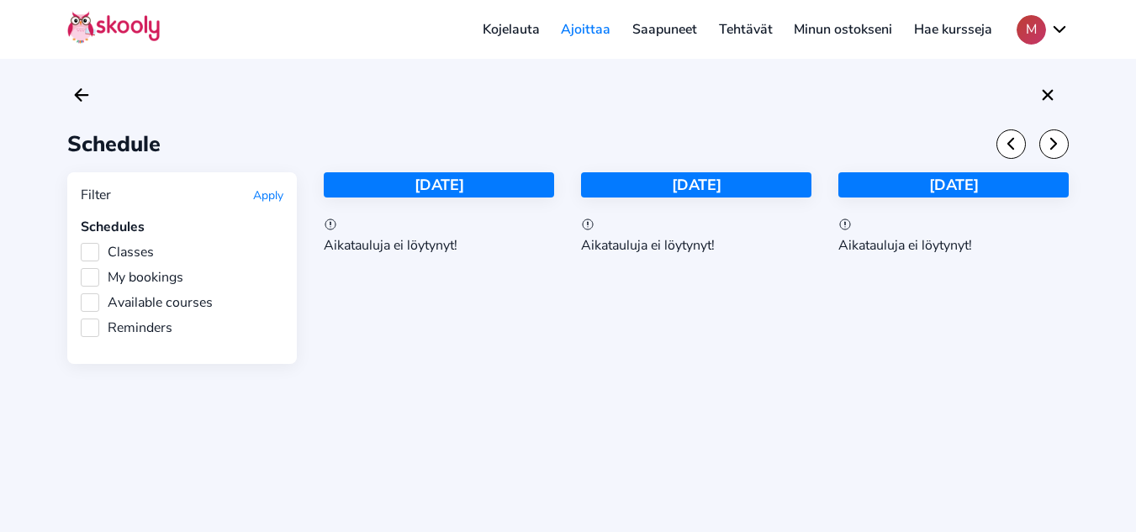
click at [753, 36] on link "Tehtävät" at bounding box center [746, 29] width 76 height 27
